Goal: Task Accomplishment & Management: Manage account settings

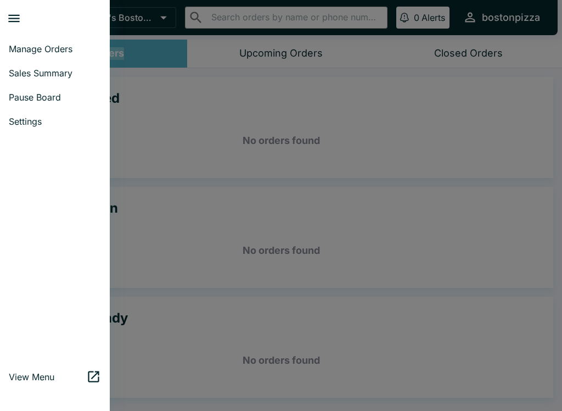
scroll to position [2, 0]
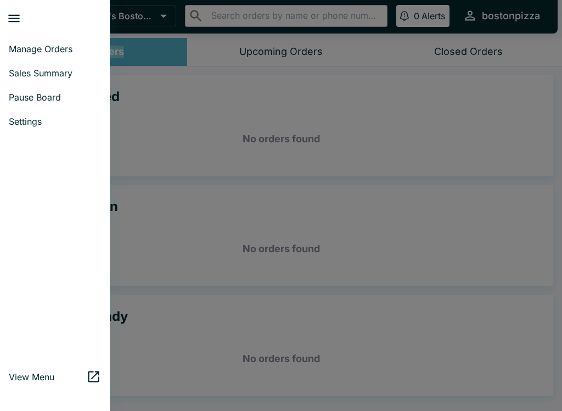
click at [18, 62] on link "Sales Summary" at bounding box center [55, 73] width 110 height 24
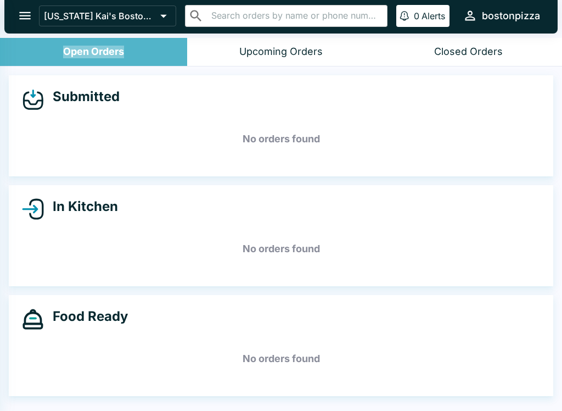
select select "03:00"
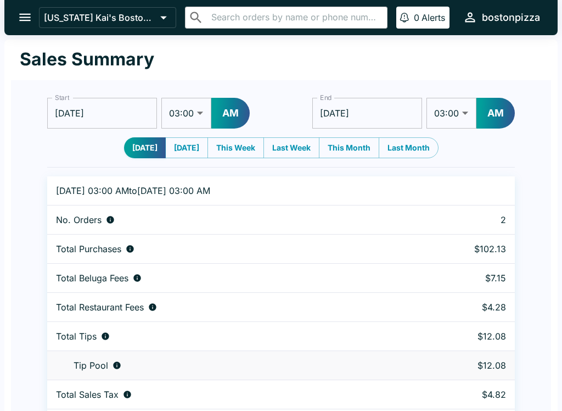
click at [19, 7] on button "open drawer" at bounding box center [25, 17] width 28 height 28
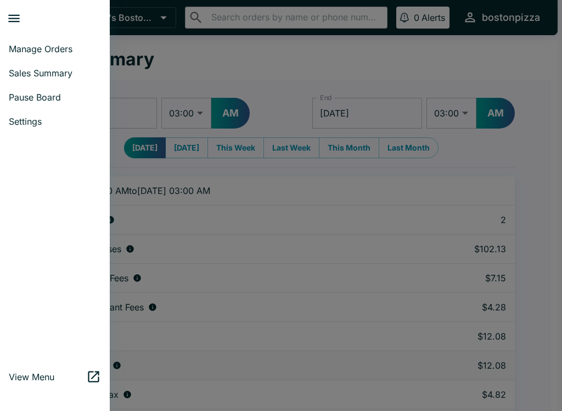
click at [55, 99] on span "Pause Board" at bounding box center [55, 97] width 92 height 11
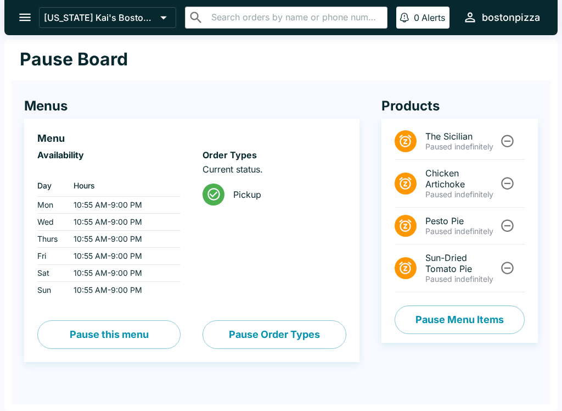
click at [145, 330] on button "Pause this menu" at bounding box center [108, 334] width 143 height 29
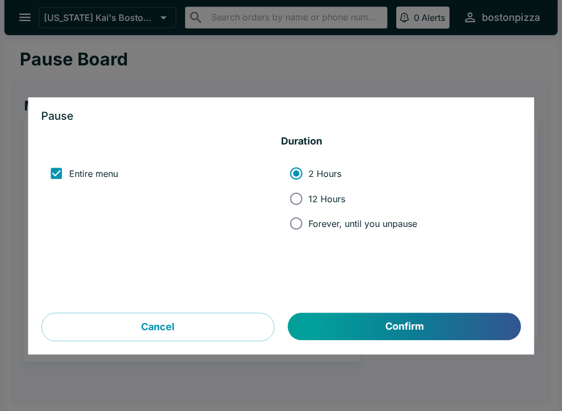
click at [377, 335] on button "Confirm" at bounding box center [404, 326] width 233 height 27
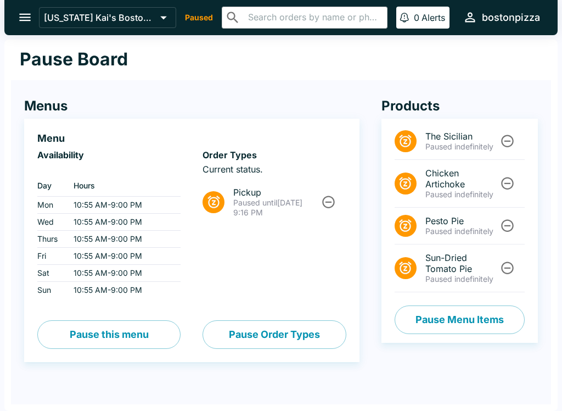
click at [25, 12] on icon "open drawer" at bounding box center [25, 17] width 15 height 15
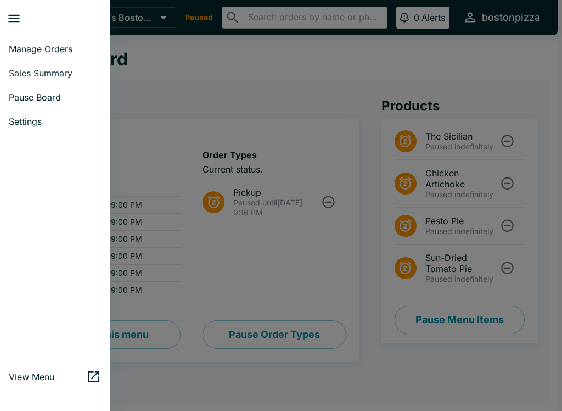
click at [27, 58] on link "Manage Orders" at bounding box center [55, 49] width 110 height 24
